Goal: Task Accomplishment & Management: Manage account settings

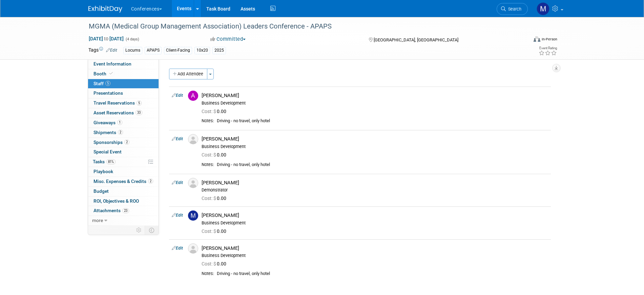
click at [54, 210] on div "MGMA (Medical Group Management Association) Leaders Conference - APAPS Sep 27, …" at bounding box center [322, 160] width 644 height 286
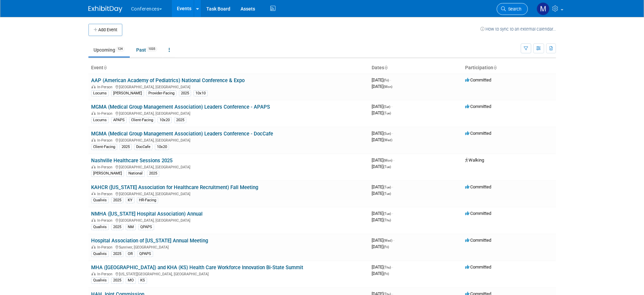
click at [517, 9] on span "Search" at bounding box center [514, 8] width 16 height 5
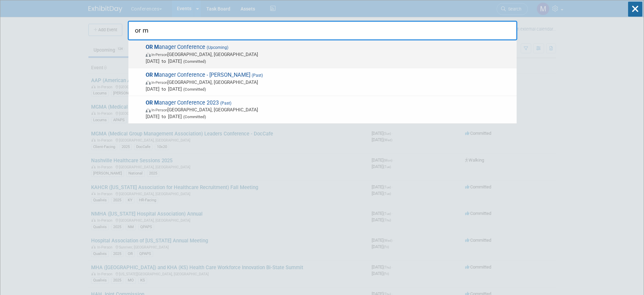
type input "or m"
click at [190, 42] on div "OR M anager Conference (Upcoming) In-Person Anaheim, CA Oct 28, 2025 to Oct 30,…" at bounding box center [322, 54] width 388 height 28
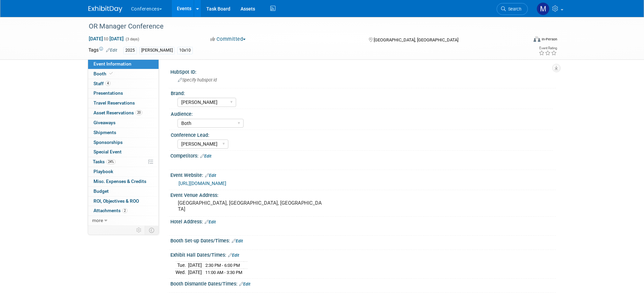
select select "[PERSON_NAME]"
select select "Both"
select select "[PERSON_NAME]"
click at [124, 160] on link "24% Tasks 24%" at bounding box center [123, 161] width 71 height 9
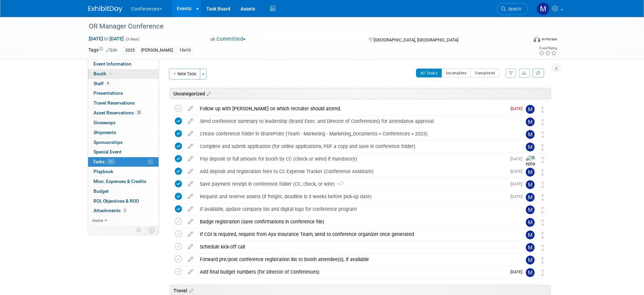
click at [97, 75] on span "Booth" at bounding box center [104, 73] width 21 height 5
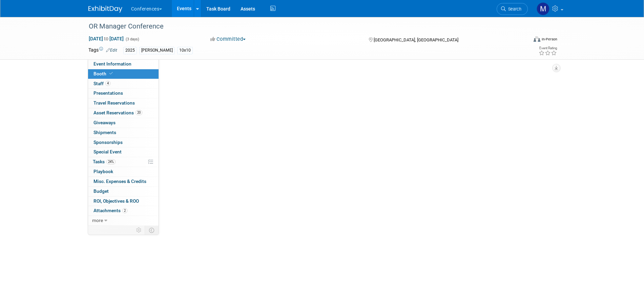
select select "10'x10'"
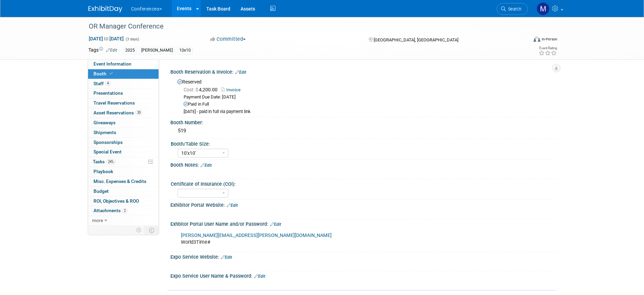
click at [234, 90] on link "Invoice" at bounding box center [232, 89] width 23 height 5
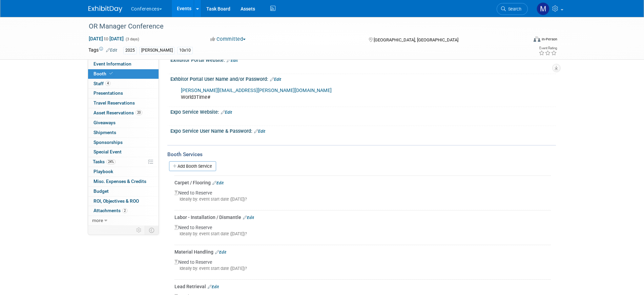
scroll to position [85, 0]
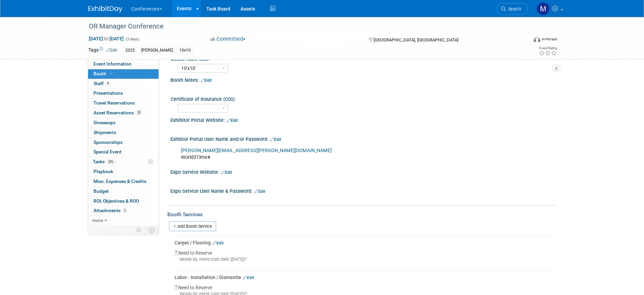
click at [233, 120] on link "Edit" at bounding box center [232, 120] width 11 height 5
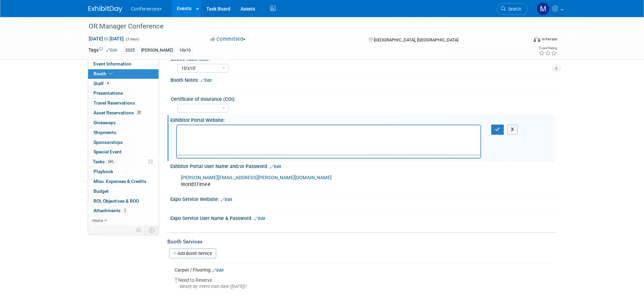
scroll to position [0, 0]
click at [188, 150] on icon "Insert/edit link" at bounding box center [187, 151] width 6 height 6
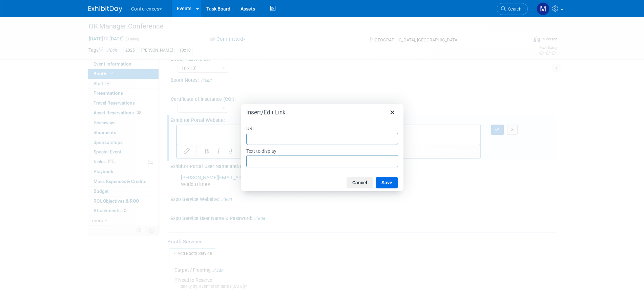
type input "https://www.compusystems.com/servlet/sar?evt_uid=346&site=EXH&e=D7OWNVXNY7Tskg3…"
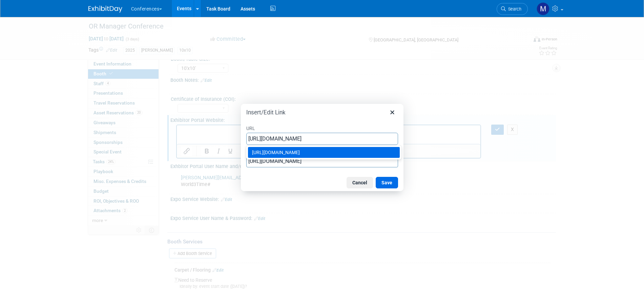
type input "https://www.compusystems.com/servlet/sar?evt_uid=346&site=EXH&e=D7OWNVXNY7Tskg3…"
click at [281, 178] on div "Cancel Save" at bounding box center [322, 182] width 163 height 17
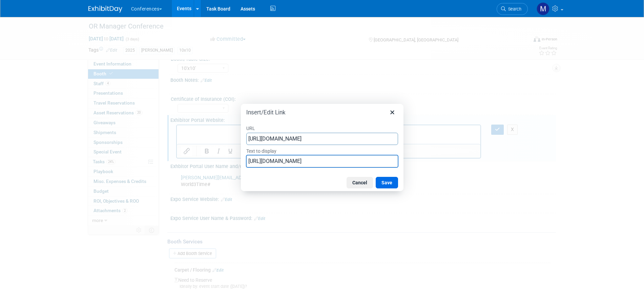
drag, startPoint x: 248, startPoint y: 160, endPoint x: 445, endPoint y: 157, distance: 197.6
click at [445, 157] on div "Insert/Edit Link URL https://www.compusystems.com/servlet/sar?evt_uid=346&site=…" at bounding box center [322, 147] width 644 height 295
type input "Portal"
click at [386, 180] on button "Save" at bounding box center [387, 183] width 22 height 12
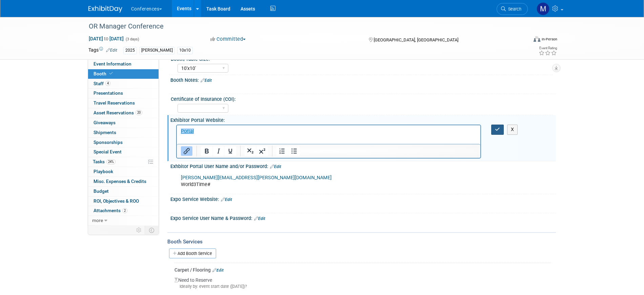
click at [499, 130] on icon "button" at bounding box center [497, 129] width 5 height 5
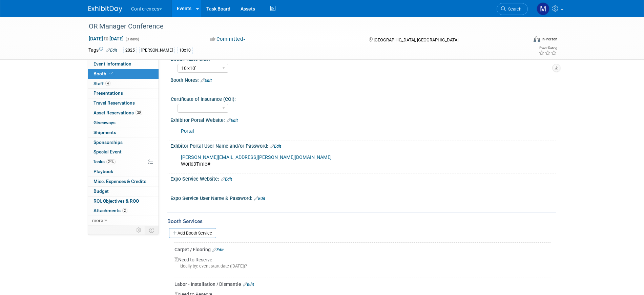
click at [231, 178] on link "Edit" at bounding box center [226, 179] width 11 height 5
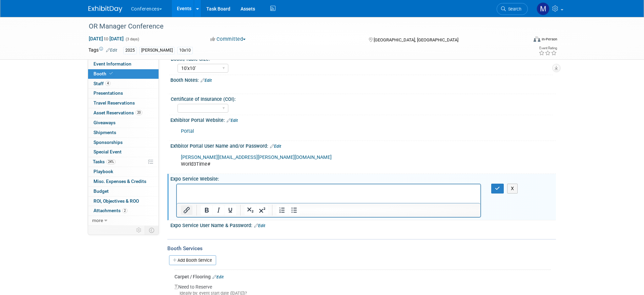
click at [186, 207] on icon "Insert/edit link" at bounding box center [187, 210] width 8 height 8
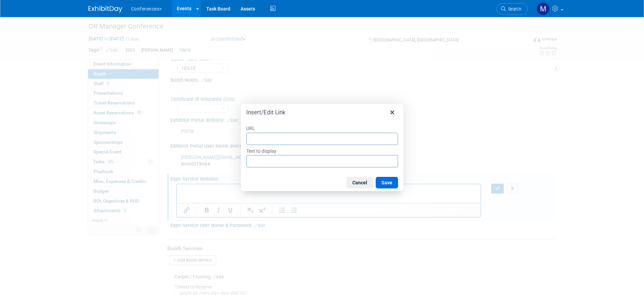
type input "https://www.freemanco.com/store/show/landing?showID=537237&lyShowID=530798&utm_…"
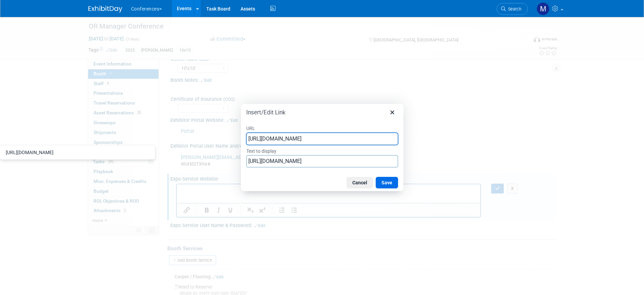
click at [269, 182] on div "Cancel Save" at bounding box center [322, 182] width 163 height 17
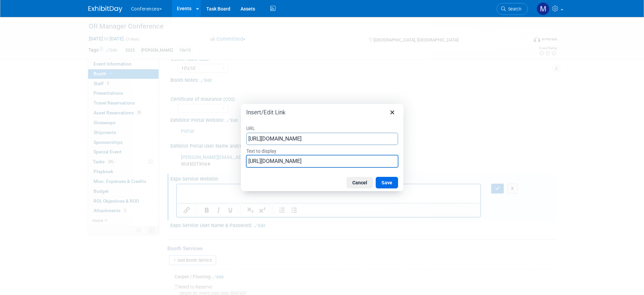
drag, startPoint x: 279, startPoint y: 159, endPoint x: 212, endPoint y: 157, distance: 67.1
click at [212, 157] on div "Insert/Edit Link URL https://www.freemanco.com/store/show/landing?showID=537237…" at bounding box center [322, 147] width 644 height 295
drag, startPoint x: 282, startPoint y: 161, endPoint x: 443, endPoint y: 154, distance: 160.5
click at [443, 154] on div "Insert/Edit Link URL https://www.freemanco.com/store/show/landing?showID=537237…" at bounding box center [322, 147] width 644 height 295
type input "Freeman Portal"
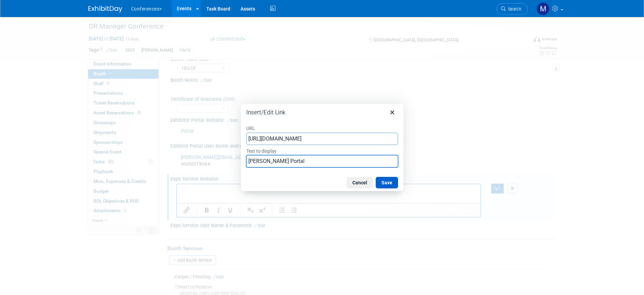
click at [390, 182] on button "Save" at bounding box center [387, 183] width 22 height 12
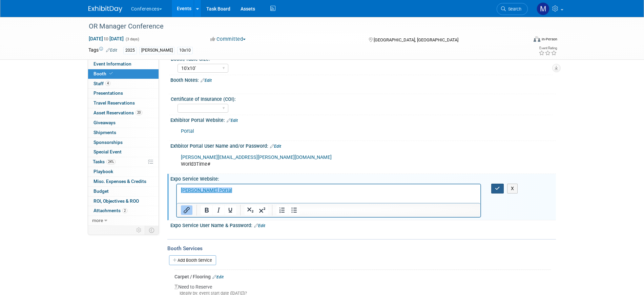
click at [497, 189] on icon "button" at bounding box center [497, 188] width 5 height 5
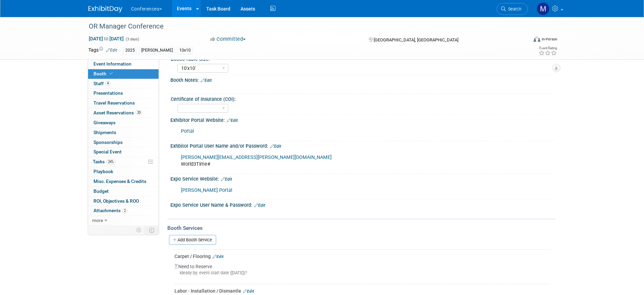
click at [230, 182] on div "Freeman Portal X" at bounding box center [362, 183] width 377 height 3
click at [230, 177] on link "Edit" at bounding box center [226, 179] width 11 height 5
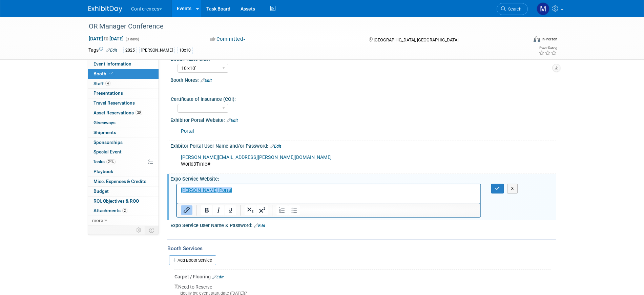
click at [186, 209] on icon "Insert/edit link" at bounding box center [187, 210] width 6 height 6
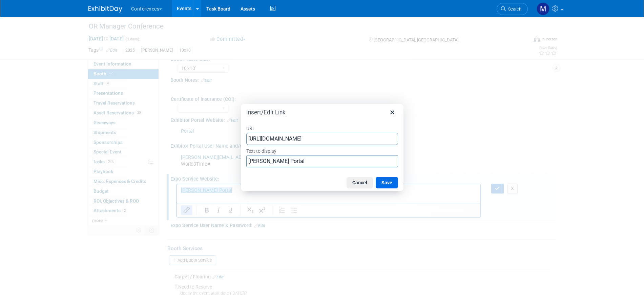
scroll to position [0, 803]
drag, startPoint x: 249, startPoint y: 137, endPoint x: 535, endPoint y: 138, distance: 285.1
click at [535, 137] on div "Insert/Edit Link URL https://www.freemanco.com/store/show/landing?showID=537237…" at bounding box center [322, 147] width 644 height 295
type input "https://www.freemanco.com/store/show/landing?showID=537237&lyShowID=530798&utm_…"
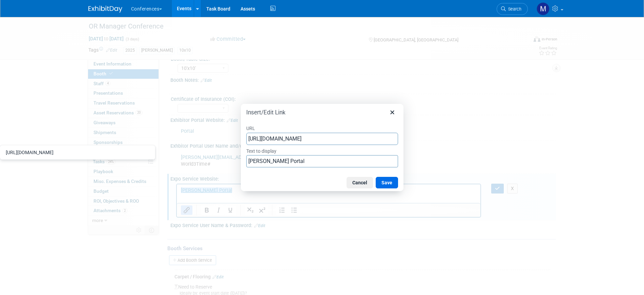
drag, startPoint x: 397, startPoint y: 138, endPoint x: 96, endPoint y: 135, distance: 301.3
click at [96, 135] on div "Insert/Edit Link URL https://www.freemanco.com/store/show/landing?showID=537237…" at bounding box center [322, 147] width 644 height 295
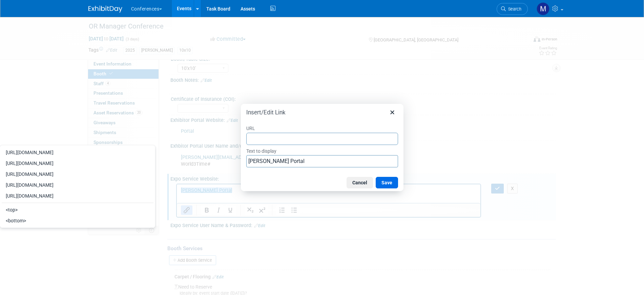
click at [276, 140] on input "URL" at bounding box center [322, 139] width 152 height 12
type input "https://www.freemanco.com/store/show/landing?showID=537237&lyShowID=530798&utm_…"
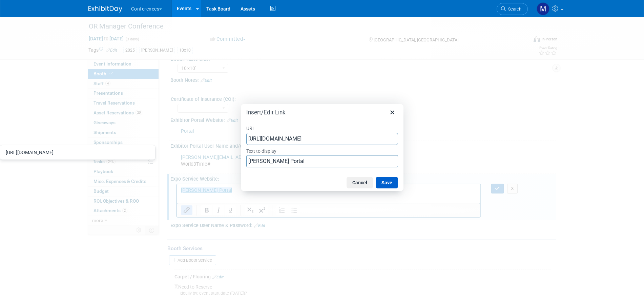
click at [387, 182] on button "Save" at bounding box center [387, 183] width 22 height 12
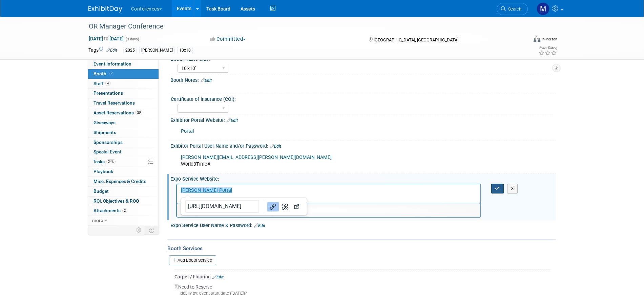
click at [494, 187] on button "button" at bounding box center [497, 188] width 13 height 10
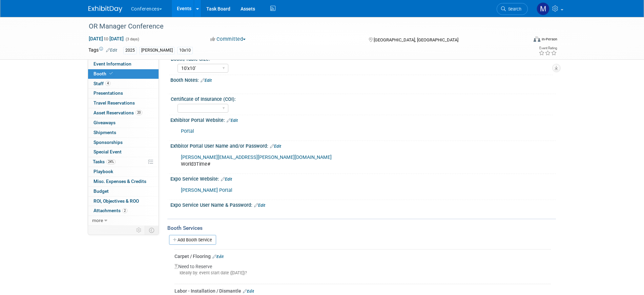
scroll to position [0, 0]
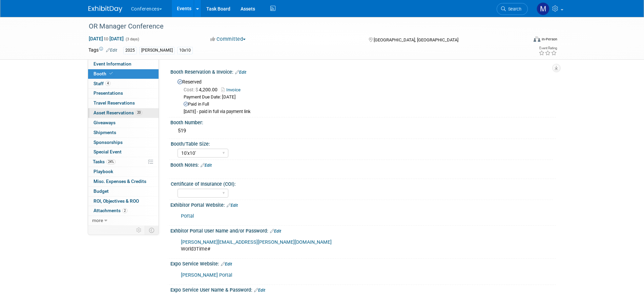
click at [131, 114] on span "Asset Reservations 20" at bounding box center [118, 112] width 49 height 5
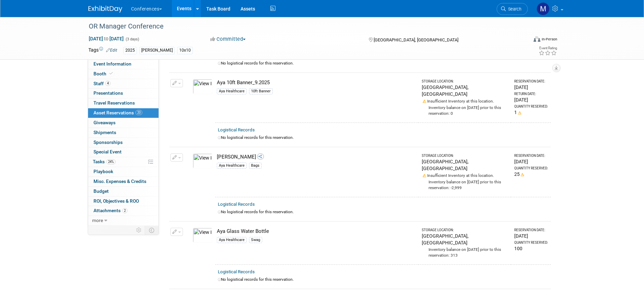
scroll to position [42, 0]
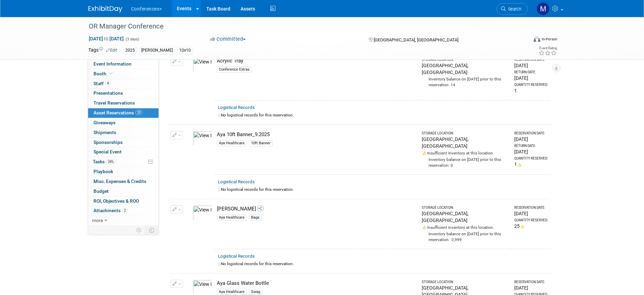
click at [201, 139] on img at bounding box center [203, 138] width 20 height 15
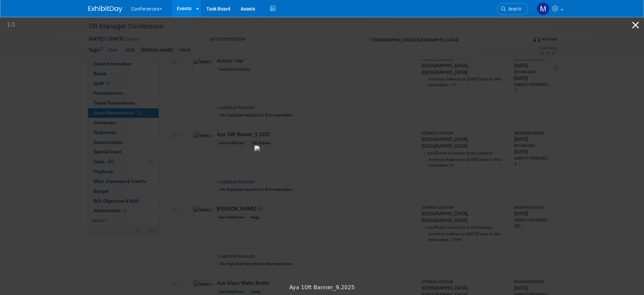
click at [632, 21] on button "Close gallery" at bounding box center [635, 25] width 17 height 16
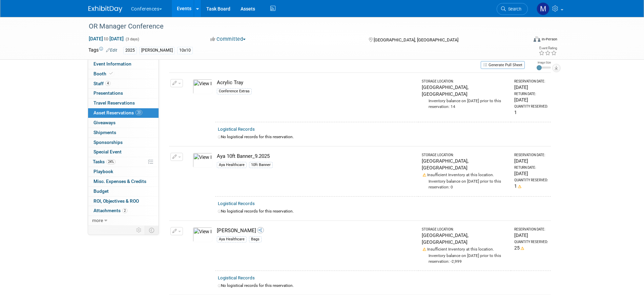
scroll to position [0, 0]
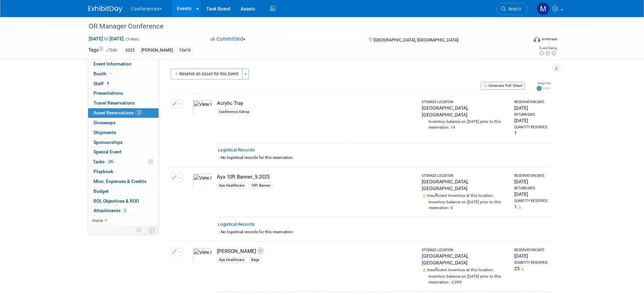
drag, startPoint x: 111, startPoint y: 162, endPoint x: 188, endPoint y: 168, distance: 77.5
click at [111, 162] on span "24%" at bounding box center [110, 161] width 9 height 5
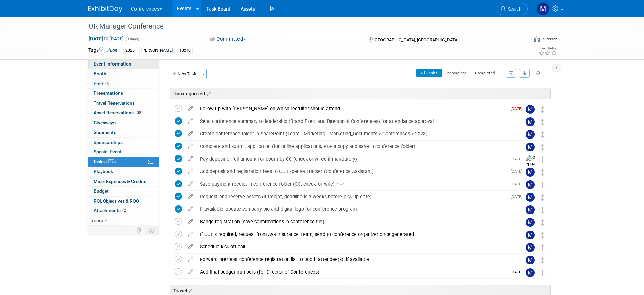
click at [120, 66] on span "Event Information" at bounding box center [113, 63] width 38 height 5
select select "[PERSON_NAME]"
select select "Both"
select select "Marygrace"
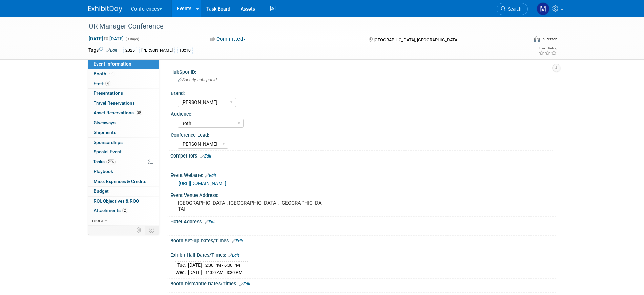
scroll to position [42, 0]
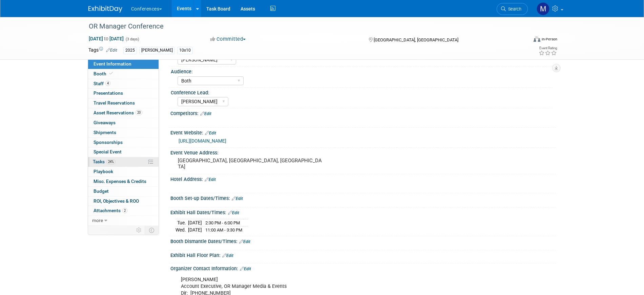
click at [123, 161] on link "24% Tasks 24%" at bounding box center [123, 161] width 71 height 9
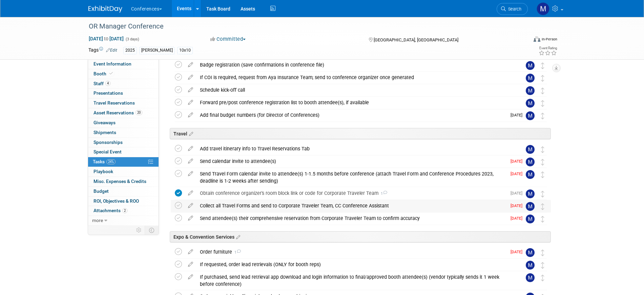
scroll to position [212, 0]
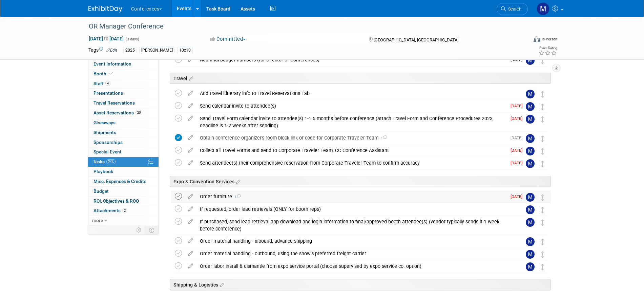
click at [177, 196] on icon at bounding box center [178, 196] width 7 height 7
click at [180, 266] on icon at bounding box center [178, 265] width 7 height 7
click at [179, 253] on icon at bounding box center [178, 252] width 7 height 7
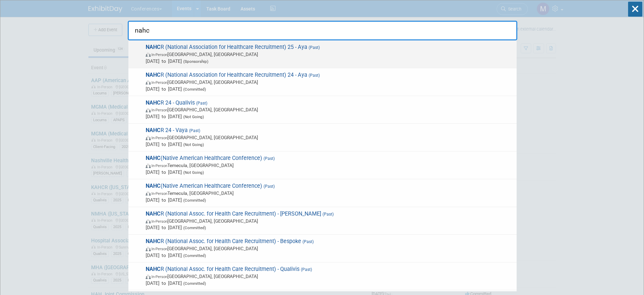
type input "nahc"
click at [214, 56] on span "In-Person La Quinta, CA" at bounding box center [330, 54] width 368 height 7
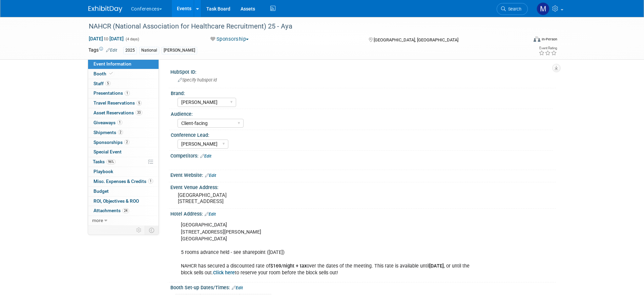
select select "[PERSON_NAME]"
select select "Client-facing"
select select "[PERSON_NAME]"
click at [123, 69] on link "Booth" at bounding box center [123, 73] width 71 height 9
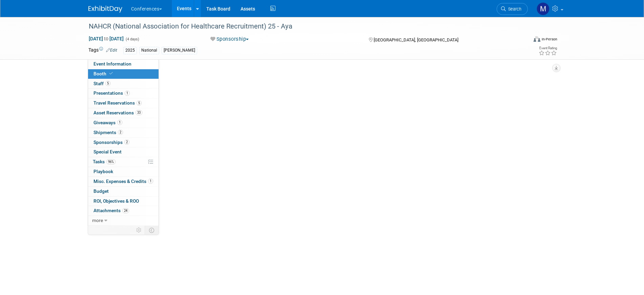
select select "10'x10'"
select select "No"
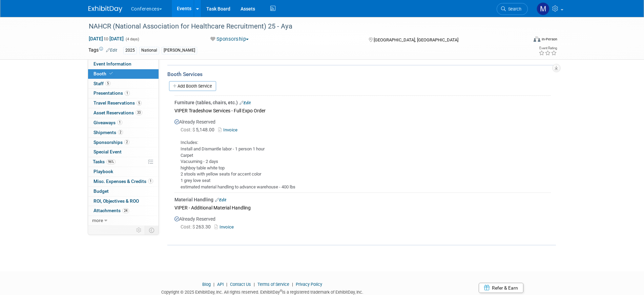
scroll to position [254, 0]
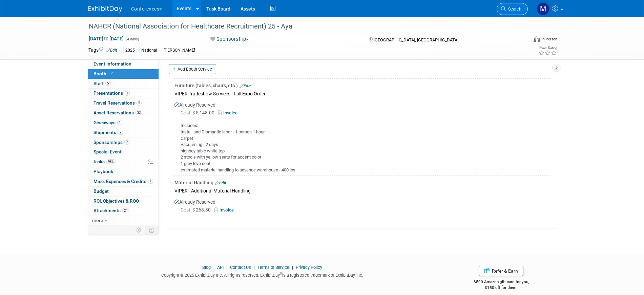
click at [514, 6] on span "Search" at bounding box center [514, 8] width 16 height 5
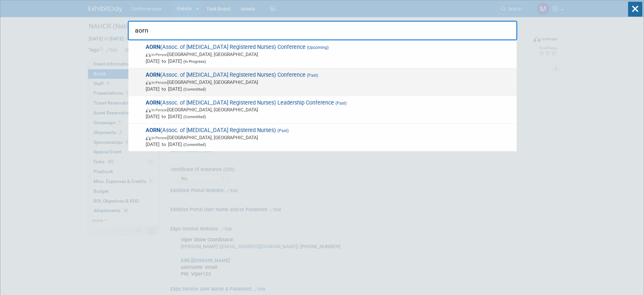
type input "aorn"
click at [219, 77] on span "AORN (Assoc. of periOperative Registered Nurses) Conference (Past) In-Person Bo…" at bounding box center [329, 82] width 370 height 21
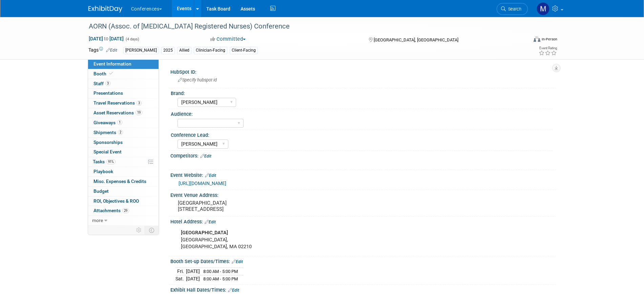
select select "[PERSON_NAME]"
click at [125, 74] on link "Booth" at bounding box center [123, 73] width 71 height 9
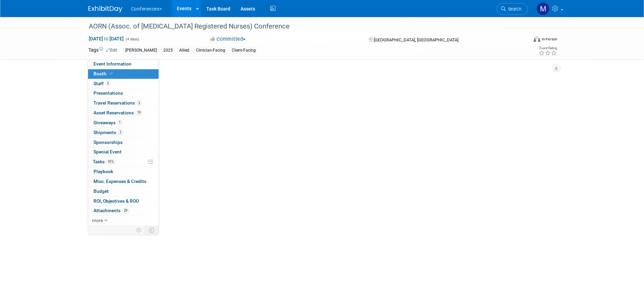
select select "10'x10'"
select select "Yes"
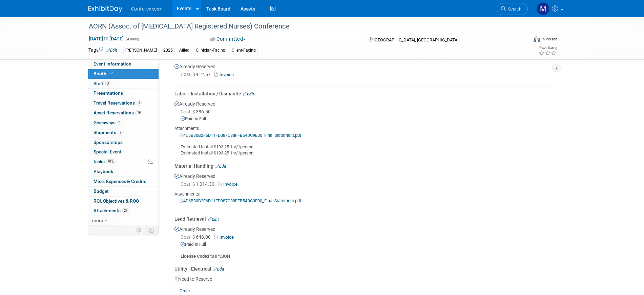
scroll to position [381, 0]
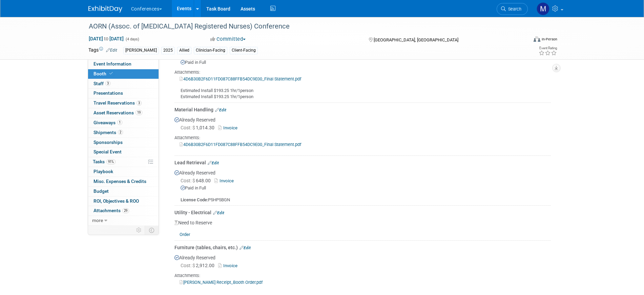
click at [227, 279] on link "Freeman Receipt_Booth Order.pdf" at bounding box center [221, 281] width 83 height 5
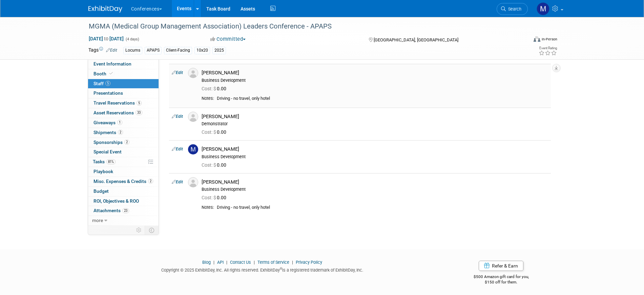
scroll to position [68, 0]
click at [112, 8] on img at bounding box center [105, 9] width 34 height 7
